Goal: Transaction & Acquisition: Purchase product/service

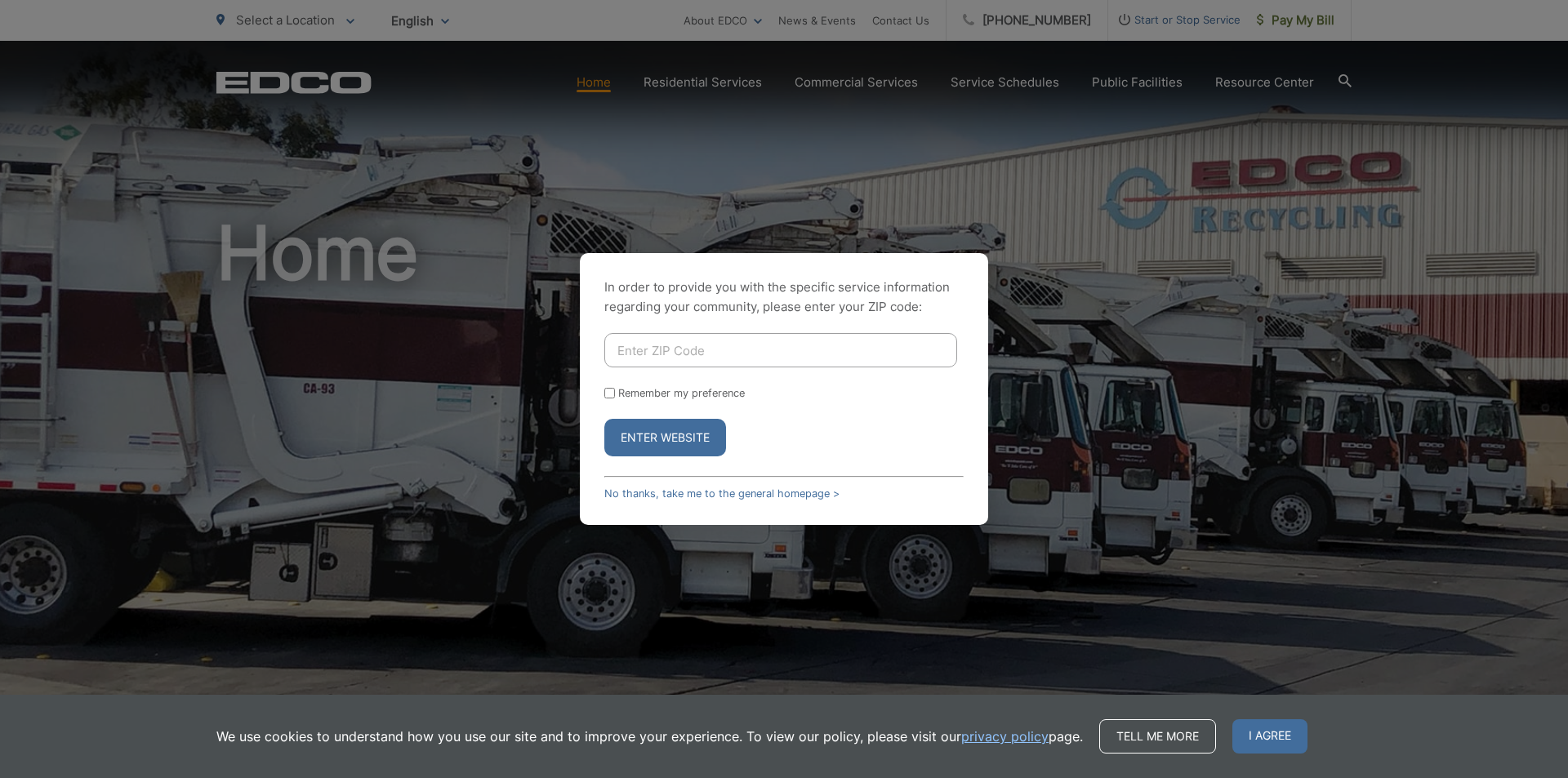
click at [845, 436] on div "Enter Website" at bounding box center [784, 437] width 359 height 37
click at [1506, 331] on div "In order to provide you with the specific service information regarding your co…" at bounding box center [784, 389] width 1568 height 778
click at [1348, 81] on div "In order to provide you with the specific service information regarding your co…" at bounding box center [784, 389] width 1568 height 778
click at [808, 343] on input "Enter ZIP Code" at bounding box center [781, 349] width 353 height 34
click at [605, 419] on button "Enter Website" at bounding box center [666, 437] width 122 height 37
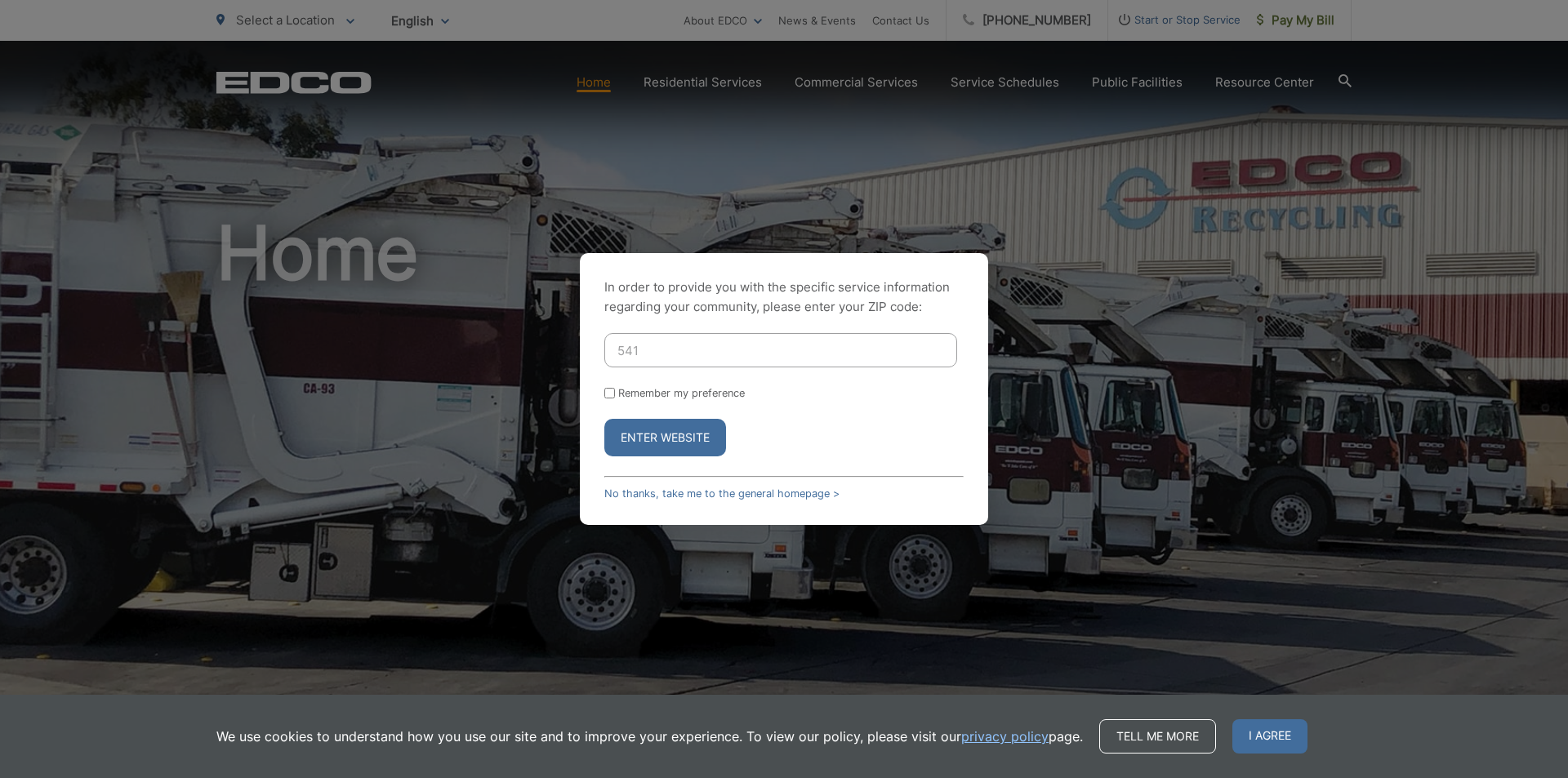
click at [646, 436] on button "Enter Website" at bounding box center [666, 437] width 122 height 37
click at [1320, 19] on div "In order to provide you with the specific service information regarding your co…" at bounding box center [784, 389] width 1568 height 778
click at [814, 335] on input "541" at bounding box center [781, 349] width 353 height 34
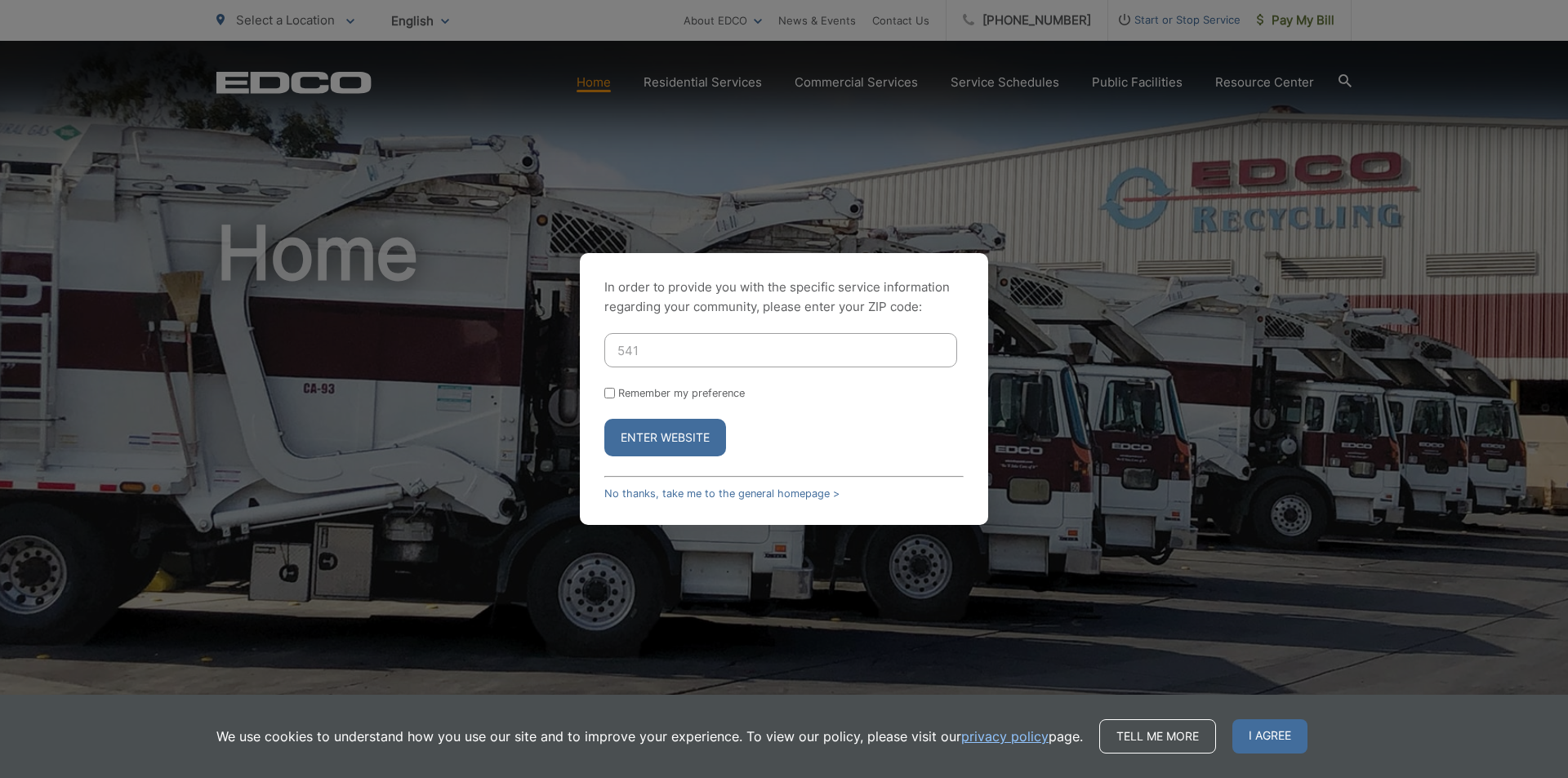
click at [814, 335] on input "541" at bounding box center [781, 349] width 353 height 34
type input "92081"
click at [660, 450] on button "Enter Website" at bounding box center [666, 437] width 122 height 37
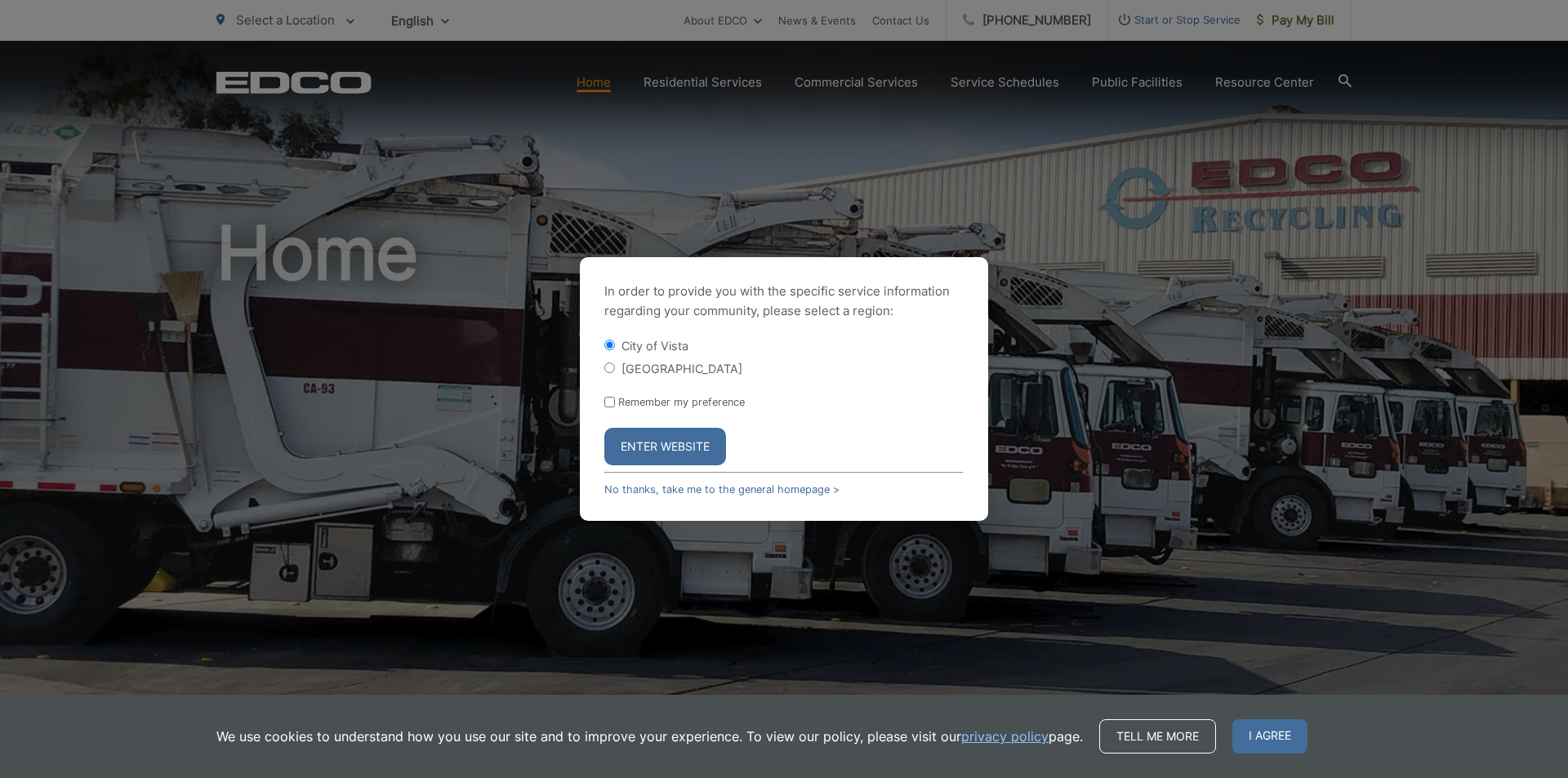
click at [639, 434] on button "Enter Website" at bounding box center [666, 446] width 122 height 37
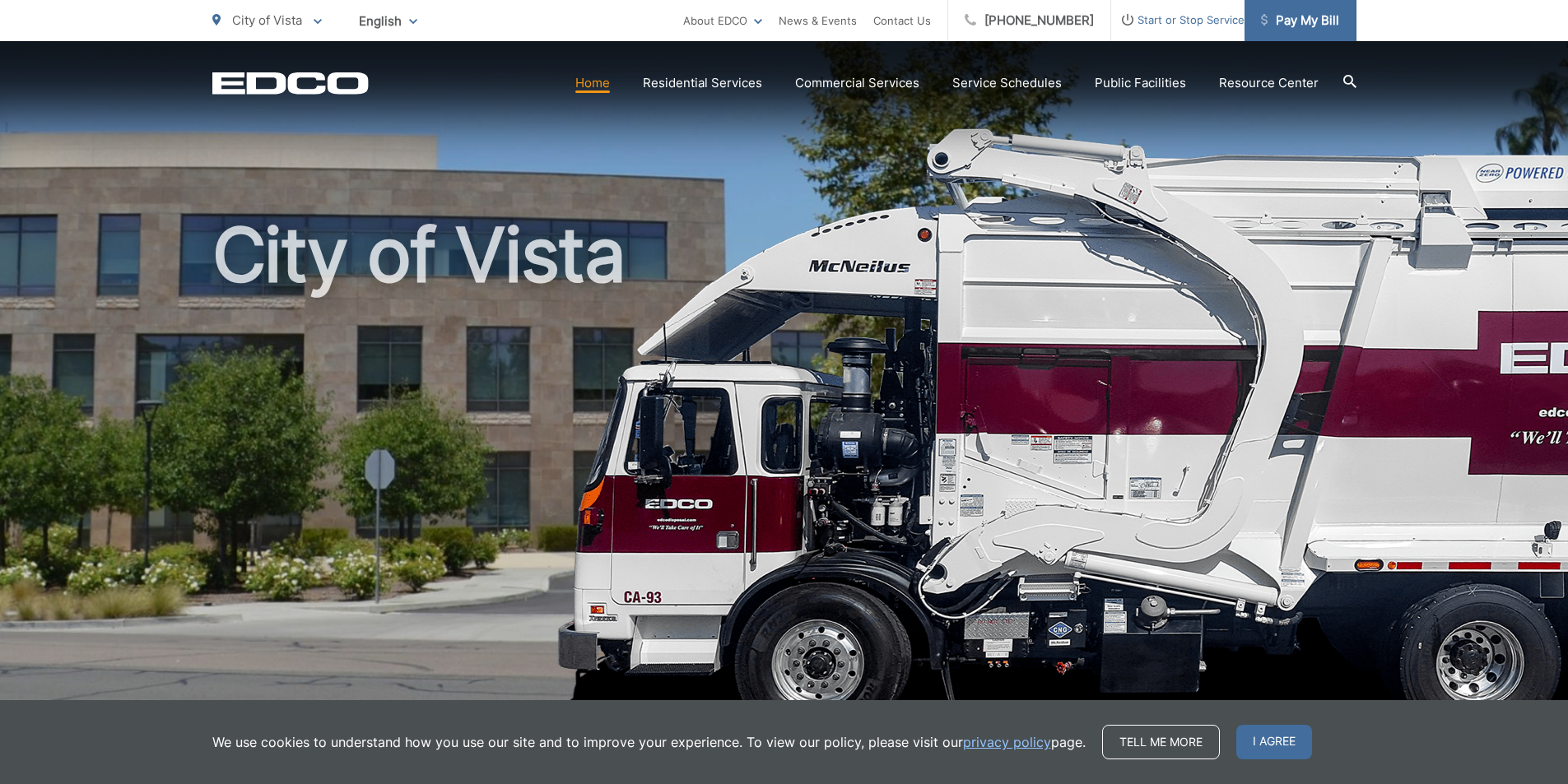
click at [1305, 18] on span "Pay My Bill" at bounding box center [1299, 20] width 78 height 19
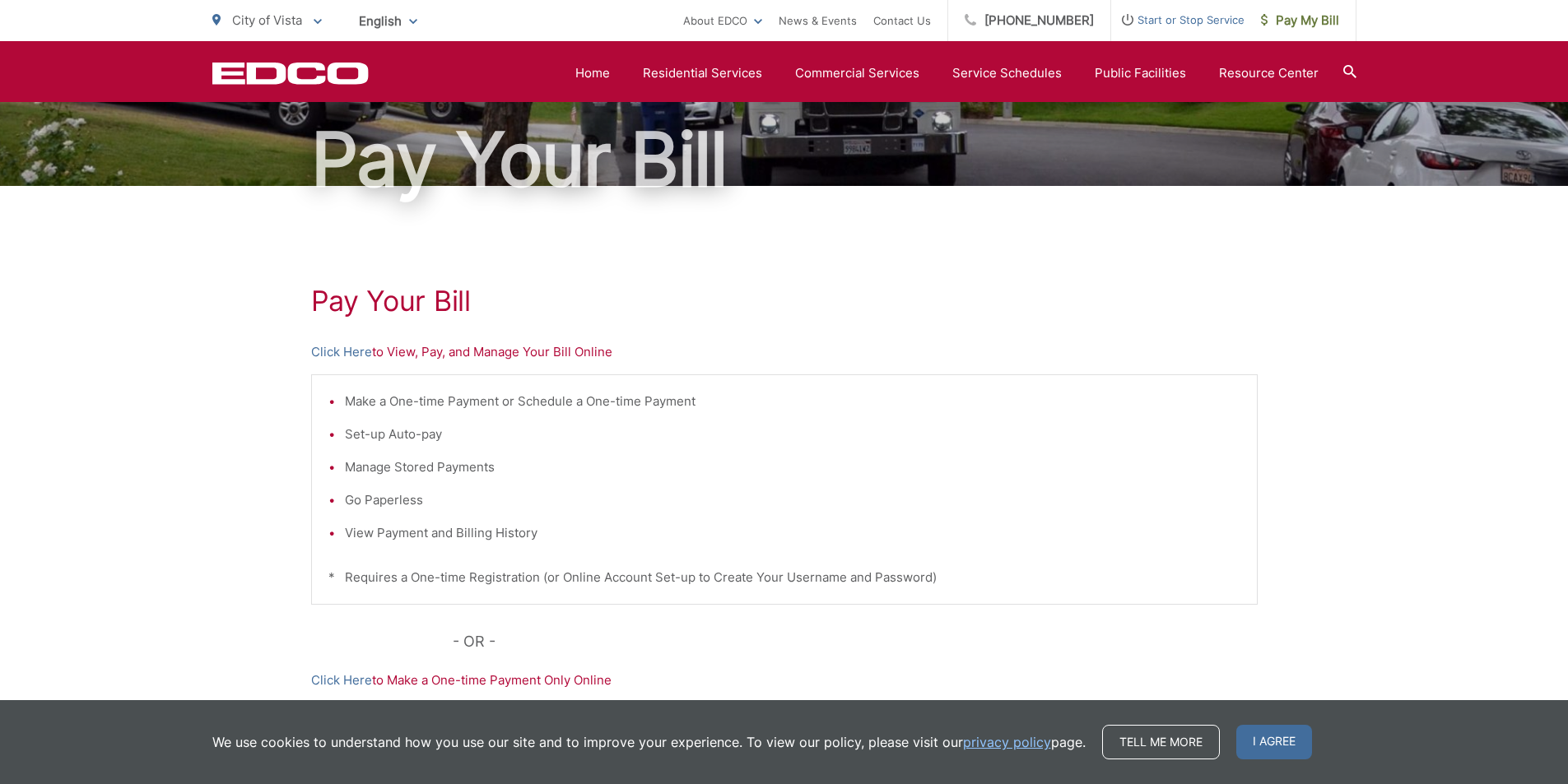
scroll to position [111, 0]
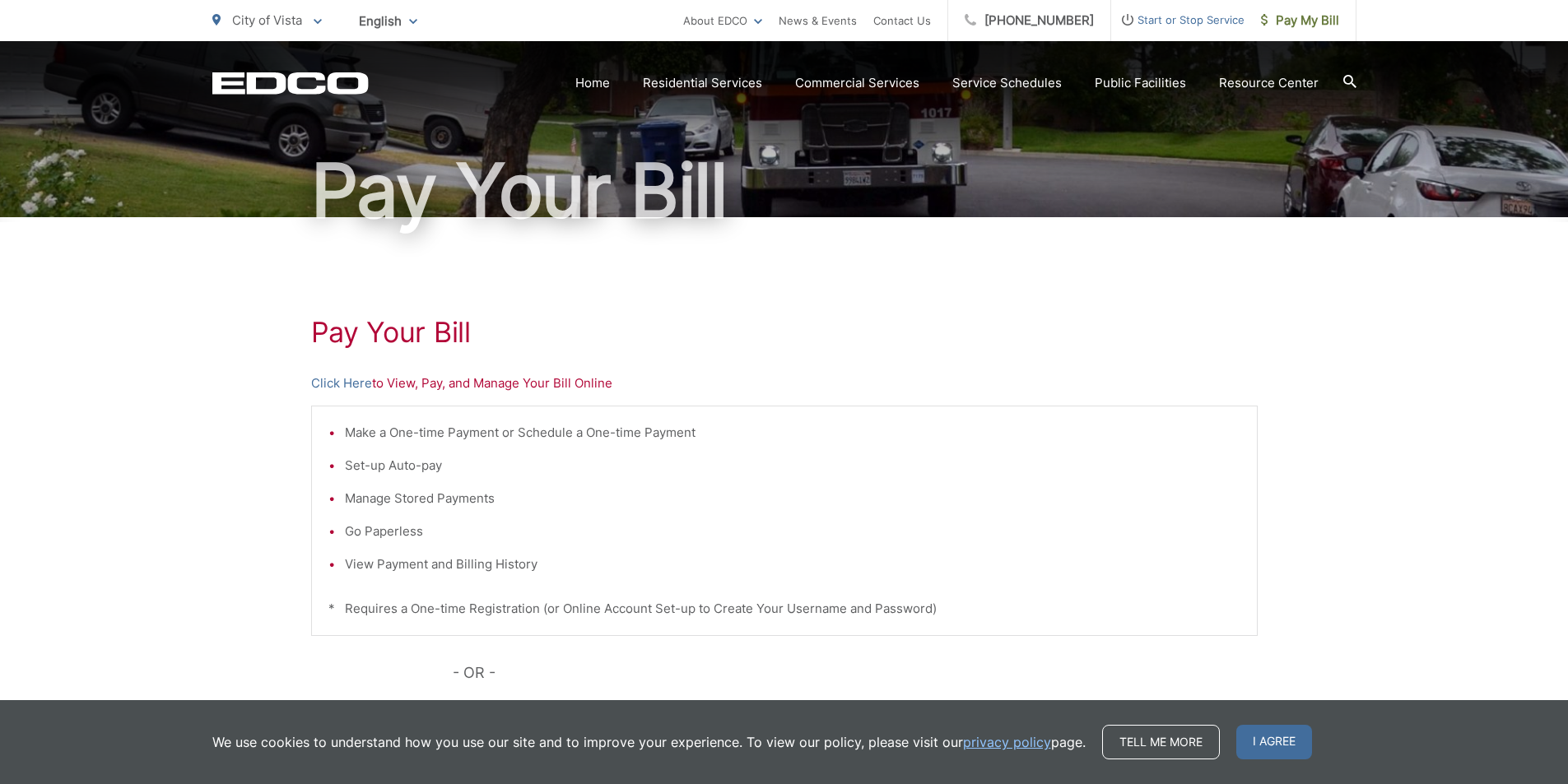
click at [389, 436] on li "Make a One-time Payment or Schedule a One-time Payment" at bounding box center [793, 433] width 895 height 19
click at [392, 463] on li "Set-up Auto-pay" at bounding box center [793, 465] width 895 height 19
click at [392, 464] on li "Set-up Auto-pay" at bounding box center [793, 465] width 895 height 19
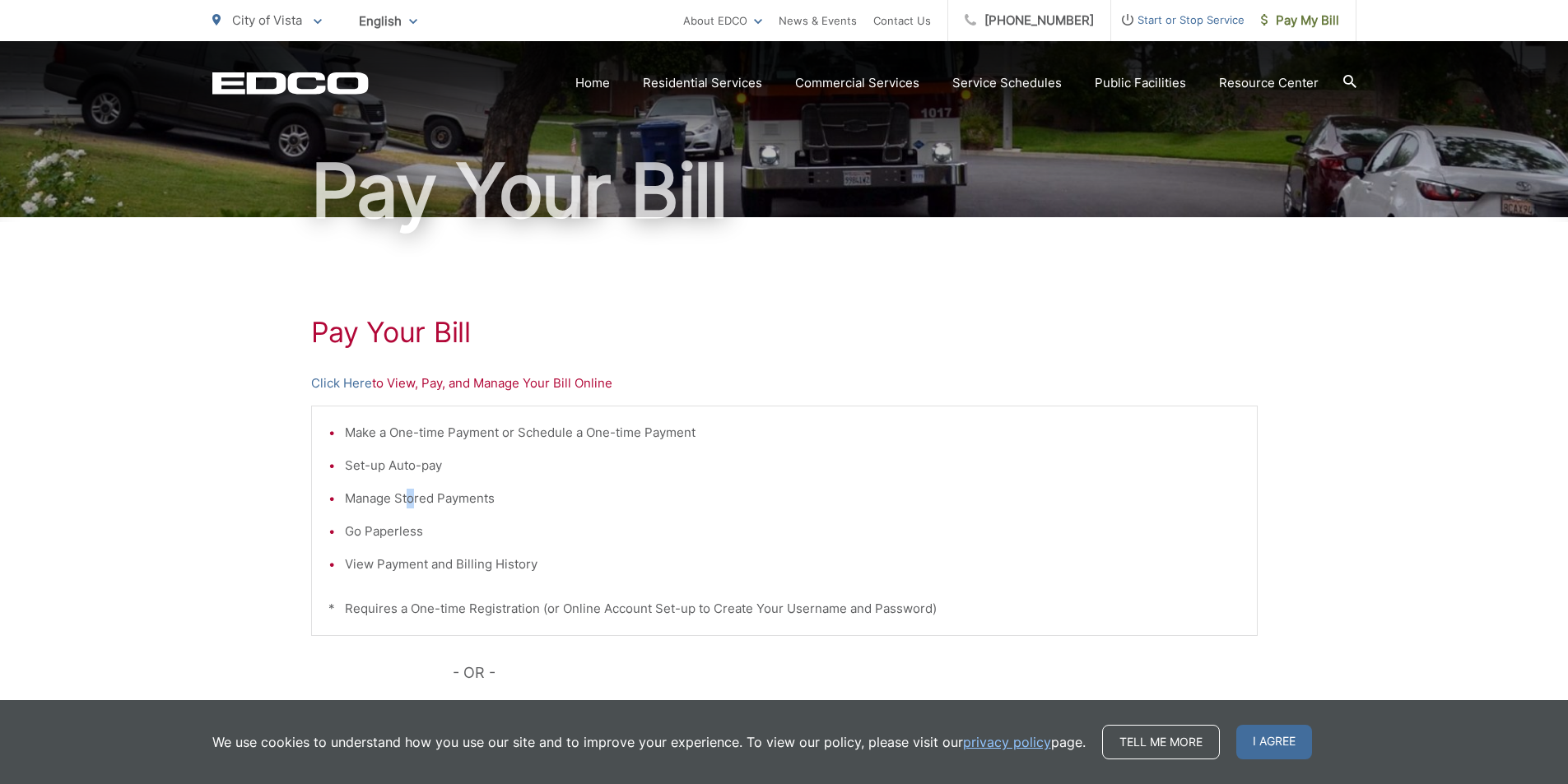
click at [414, 501] on li "Manage Stored Payments" at bounding box center [793, 499] width 895 height 19
click at [416, 502] on li "Manage Stored Payments" at bounding box center [793, 499] width 895 height 19
click at [418, 505] on li "Manage Stored Payments" at bounding box center [793, 499] width 895 height 19
click at [464, 505] on li "Manage Stored Payments" at bounding box center [793, 499] width 895 height 19
click at [357, 387] on link "Click Here" at bounding box center [341, 384] width 61 height 19
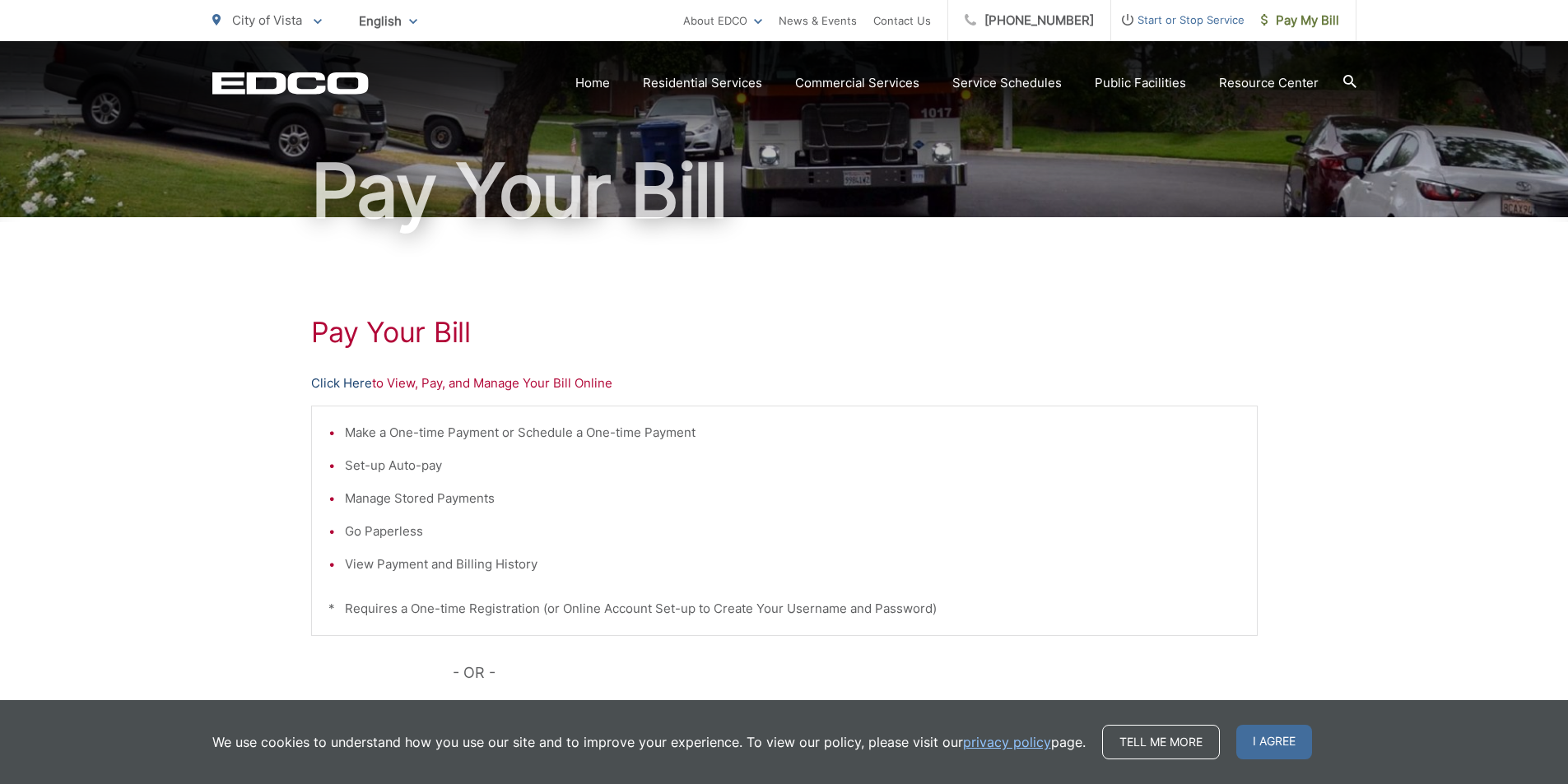
click at [365, 386] on link "Click Here" at bounding box center [341, 384] width 61 height 19
